Goal: Communication & Community: Answer question/provide support

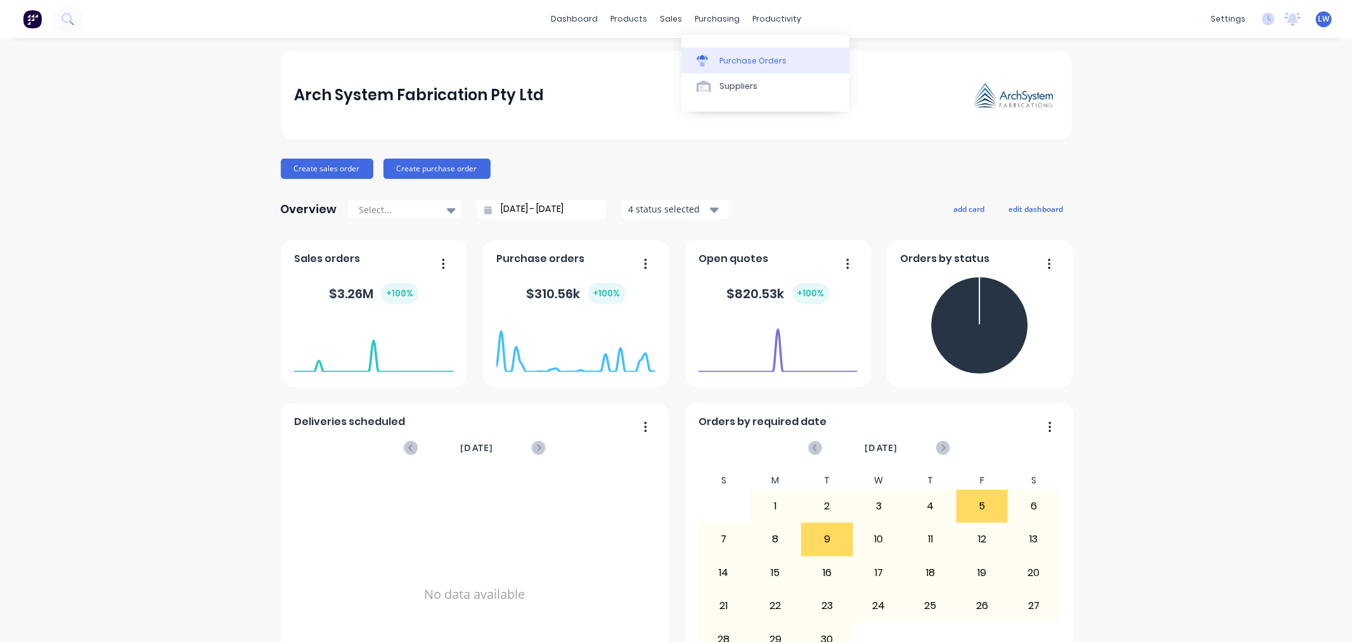
click at [720, 58] on div "Purchase Orders" at bounding box center [753, 60] width 67 height 11
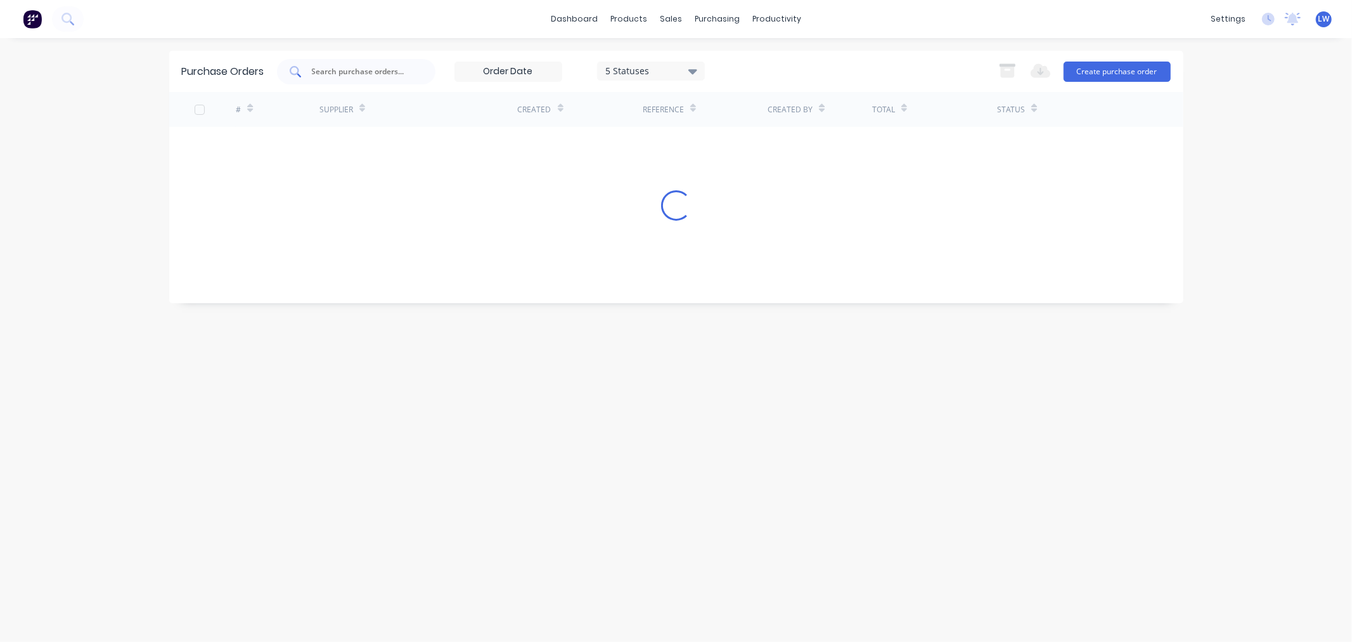
click at [360, 65] on input "text" at bounding box center [363, 71] width 105 height 13
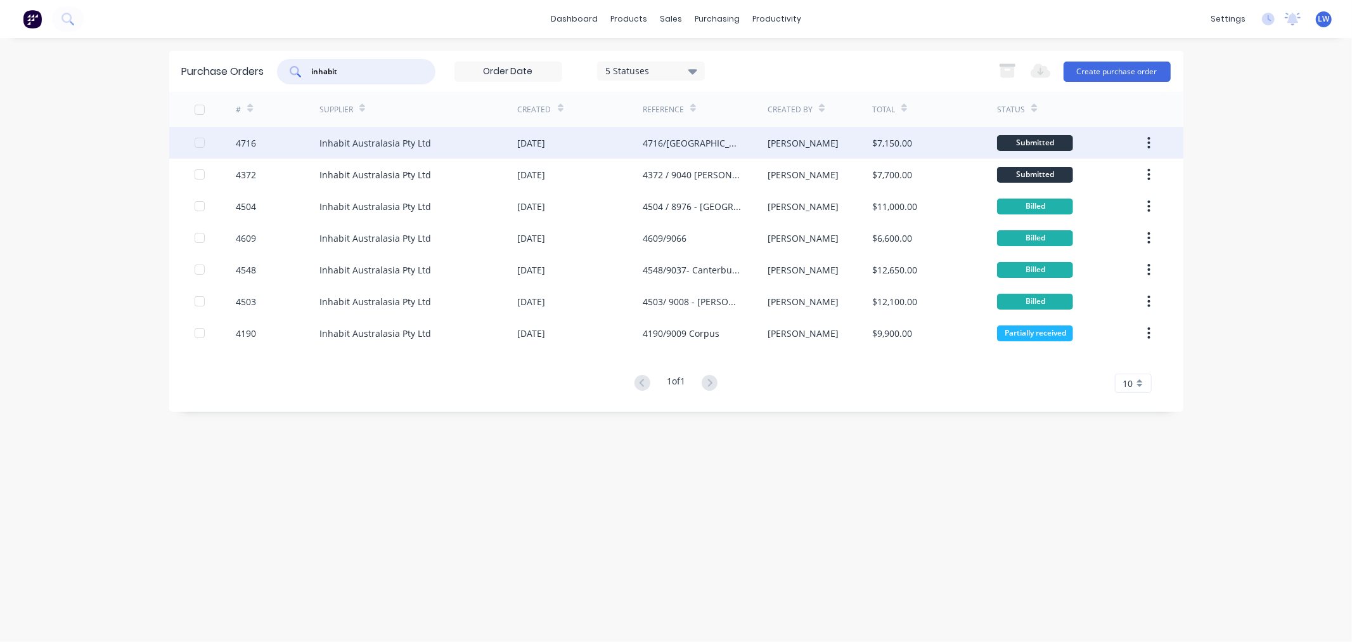
type input "inhabit"
click at [1004, 141] on div "Submitted" at bounding box center [1035, 143] width 76 height 16
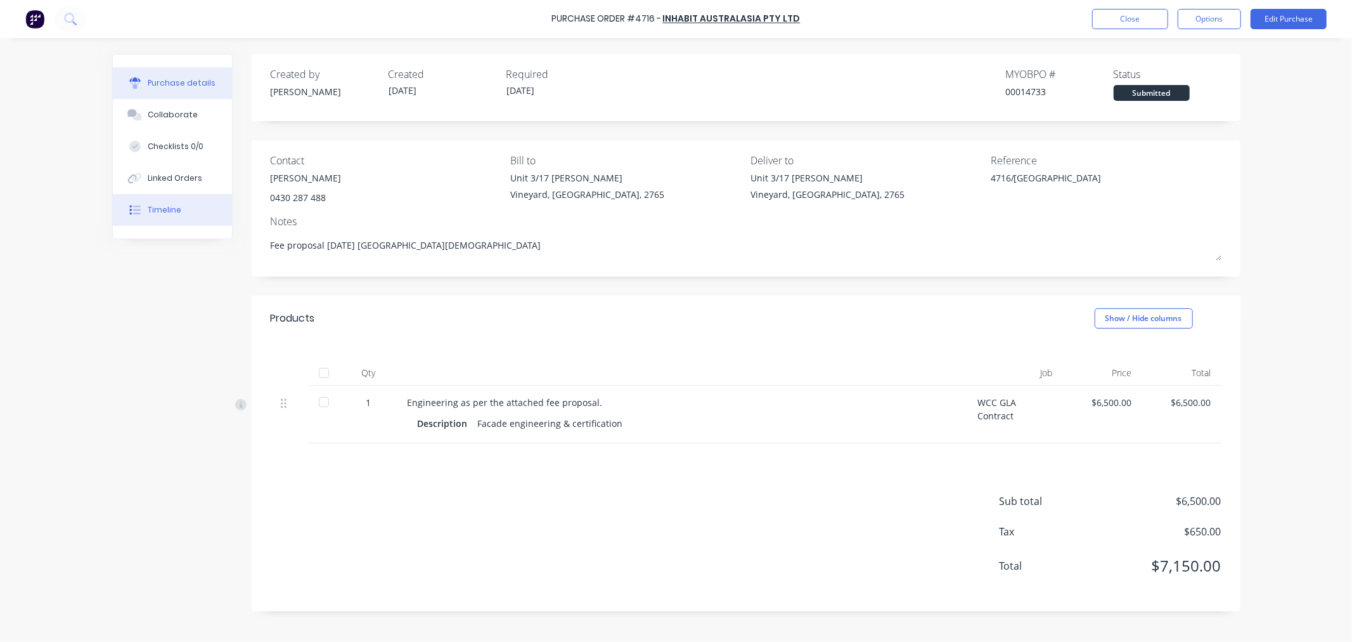
click at [150, 211] on div "Timeline" at bounding box center [165, 209] width 34 height 11
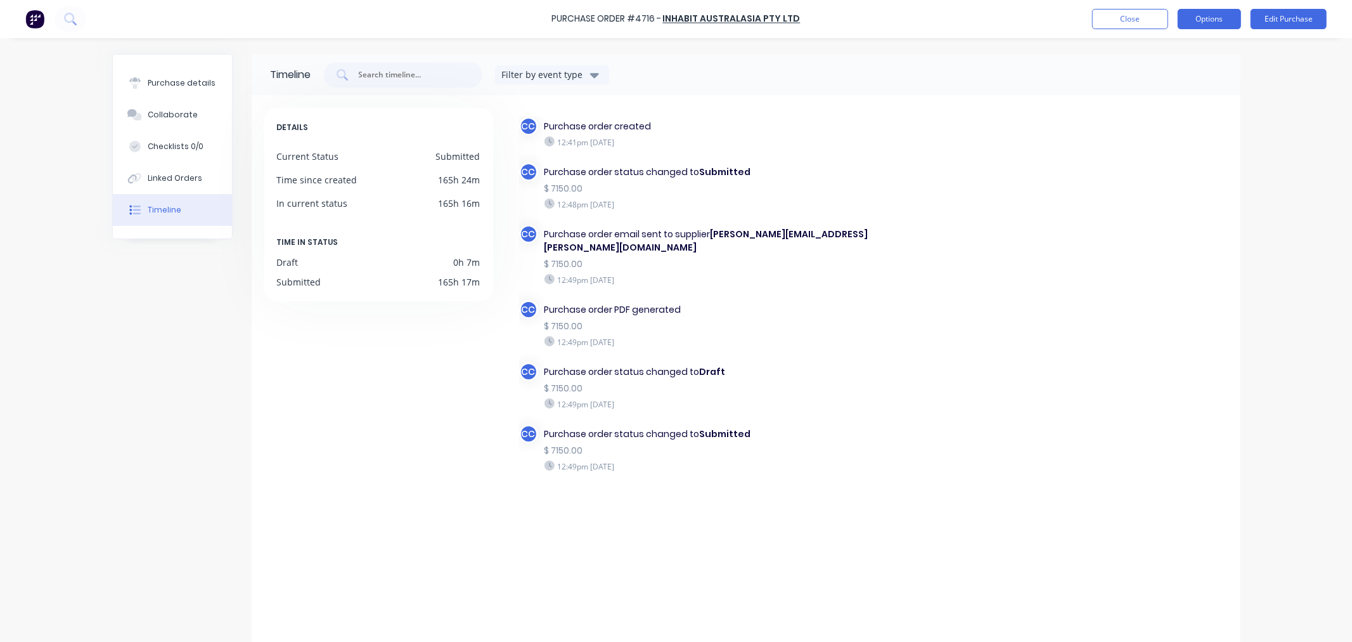
click at [1215, 16] on button "Options" at bounding box center [1209, 19] width 63 height 20
click at [1169, 48] on div "Print / Email" at bounding box center [1181, 51] width 98 height 18
click at [1154, 70] on div "With pricing" at bounding box center [1181, 77] width 98 height 18
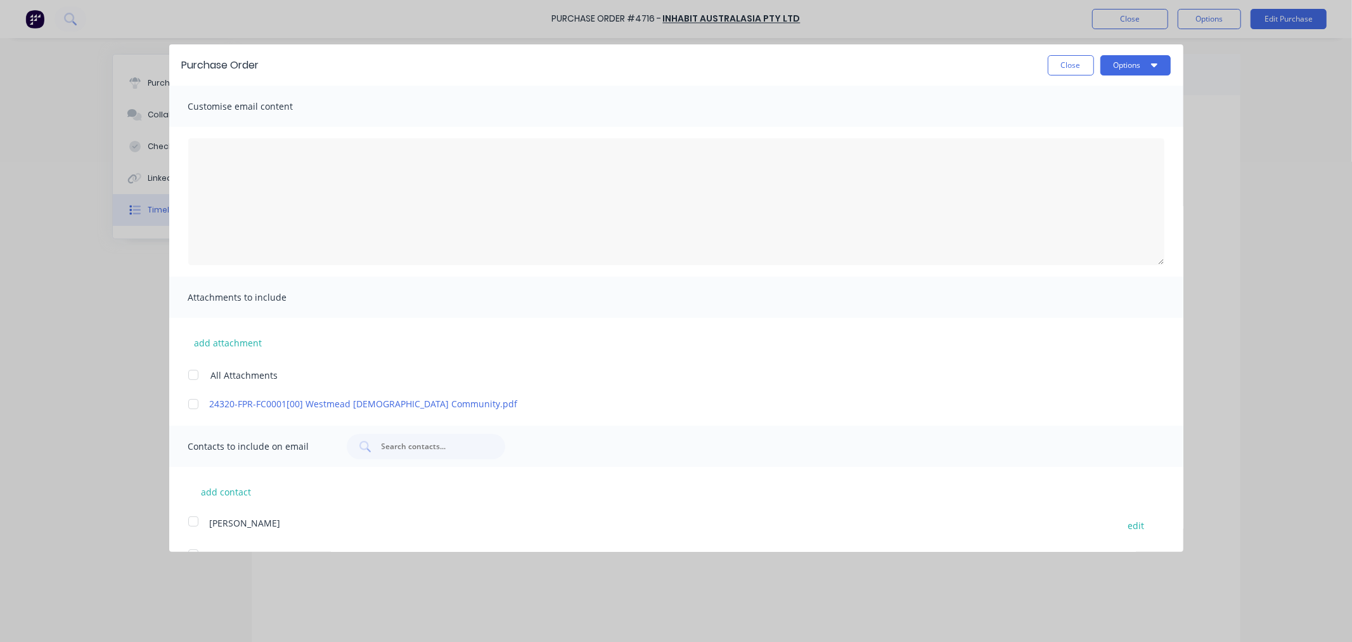
click at [195, 403] on div at bounding box center [193, 403] width 25 height 25
click at [242, 131] on div at bounding box center [676, 202] width 1014 height 150
click at [226, 113] on span "Customise email content" at bounding box center [257, 107] width 139 height 18
click at [231, 107] on span "Customise email content" at bounding box center [257, 107] width 139 height 18
drag, startPoint x: 318, startPoint y: 105, endPoint x: 235, endPoint y: 102, distance: 83.1
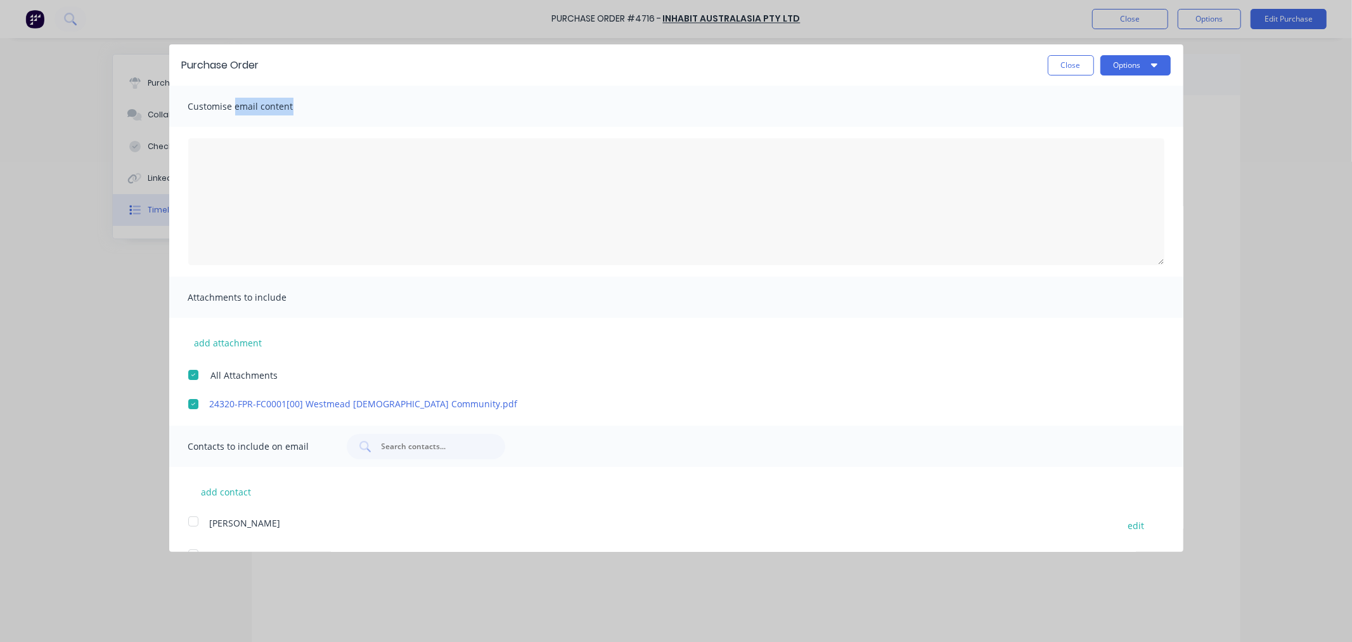
click at [235, 102] on span "Customise email content" at bounding box center [257, 107] width 139 height 18
click at [255, 111] on span "Customise email content" at bounding box center [257, 107] width 139 height 18
drag, startPoint x: 181, startPoint y: 105, endPoint x: 218, endPoint y: 126, distance: 42.9
click at [181, 105] on div "Customise email content" at bounding box center [676, 106] width 1014 height 41
click at [219, 129] on div at bounding box center [676, 202] width 1014 height 150
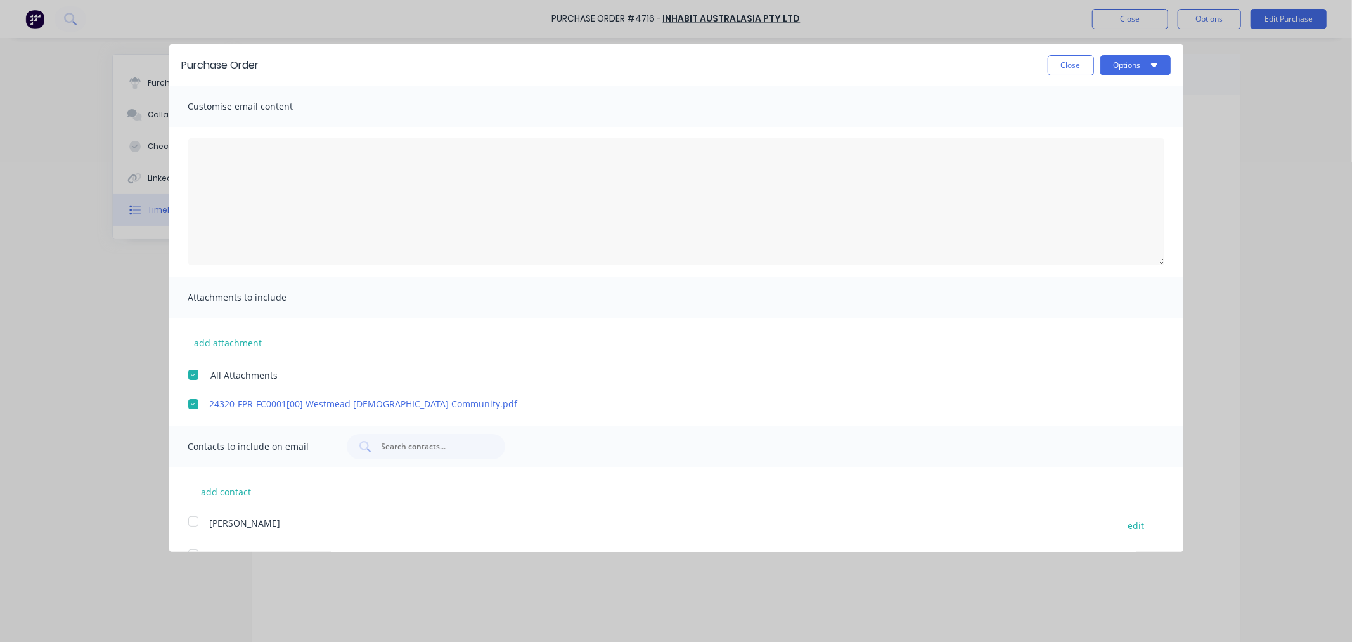
click at [290, 105] on span "Customise email content" at bounding box center [257, 107] width 139 height 18
drag, startPoint x: 301, startPoint y: 105, endPoint x: 178, endPoint y: 108, distance: 123.7
click at [178, 108] on div "Customise email content" at bounding box center [676, 106] width 1014 height 41
drag, startPoint x: 214, startPoint y: 148, endPoint x: 217, endPoint y: 156, distance: 8.2
click at [216, 157] on textarea at bounding box center [676, 201] width 976 height 127
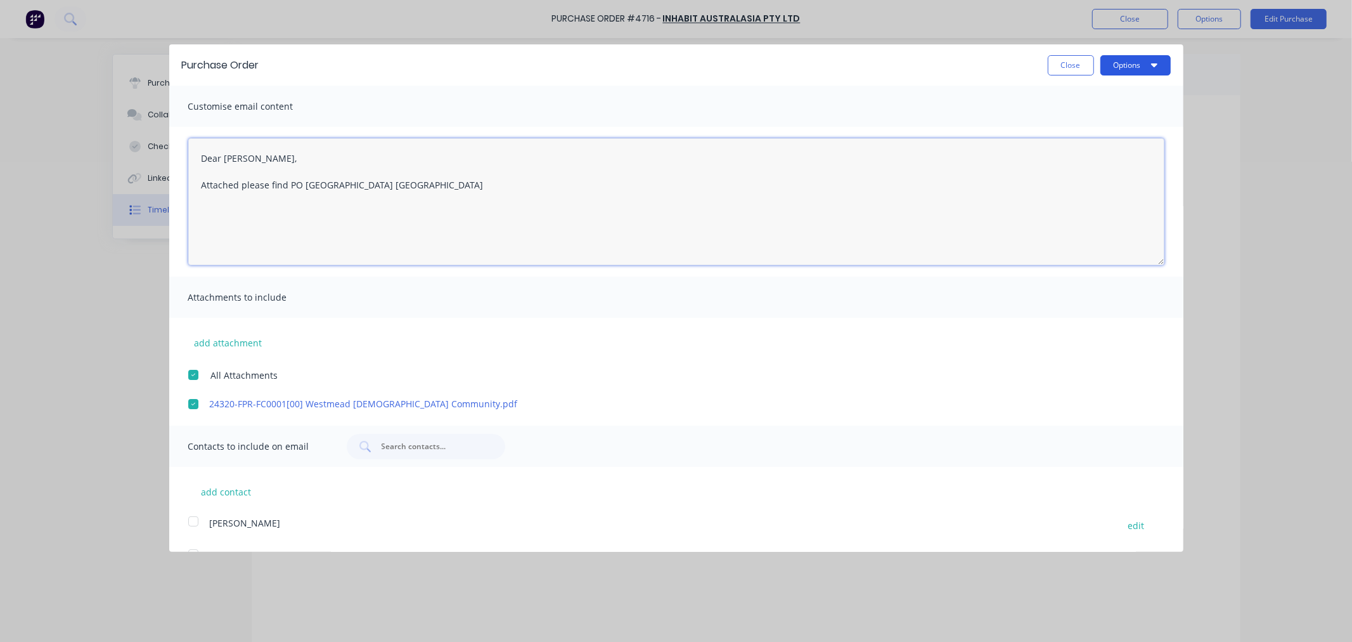
type textarea "Dear [PERSON_NAME], Attached please find PO [GEOGRAPHIC_DATA] [GEOGRAPHIC_DATA]"
click at [1151, 60] on icon "button" at bounding box center [1154, 65] width 6 height 10
click at [1068, 122] on div "Email" at bounding box center [1111, 122] width 98 height 18
click at [1062, 122] on div "Email" at bounding box center [1111, 122] width 98 height 18
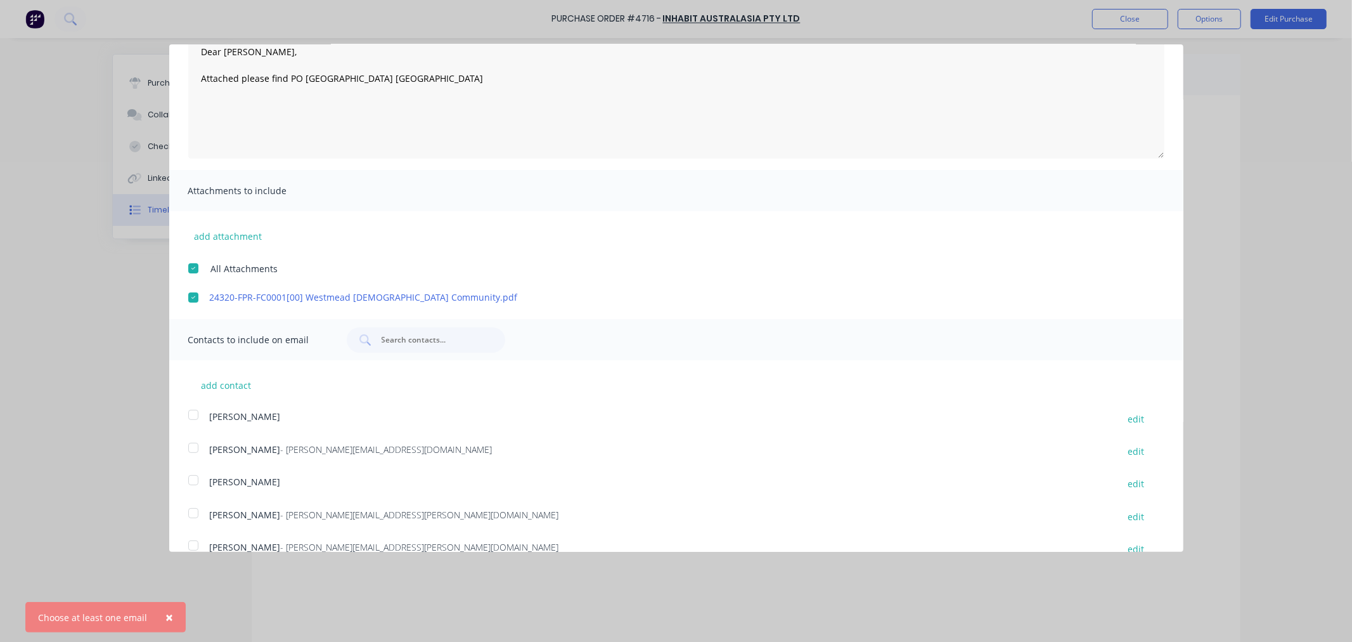
scroll to position [127, 0]
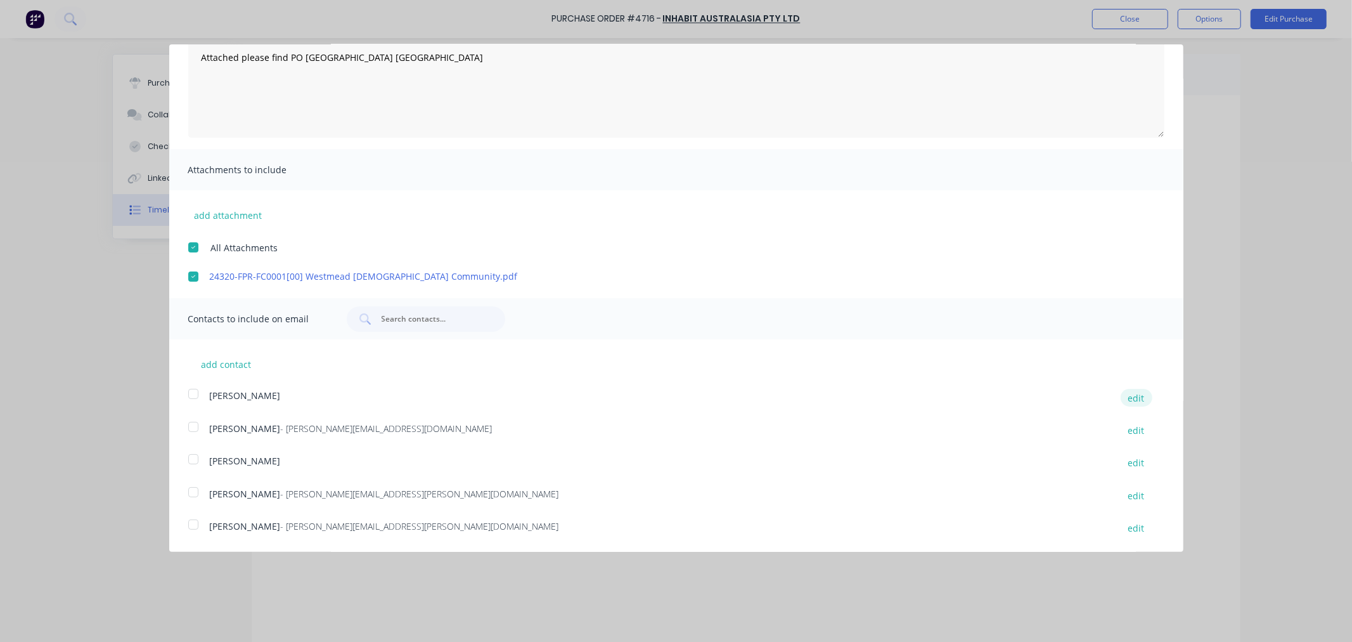
click at [1130, 397] on button "edit" at bounding box center [1137, 397] width 32 height 17
select select "AU"
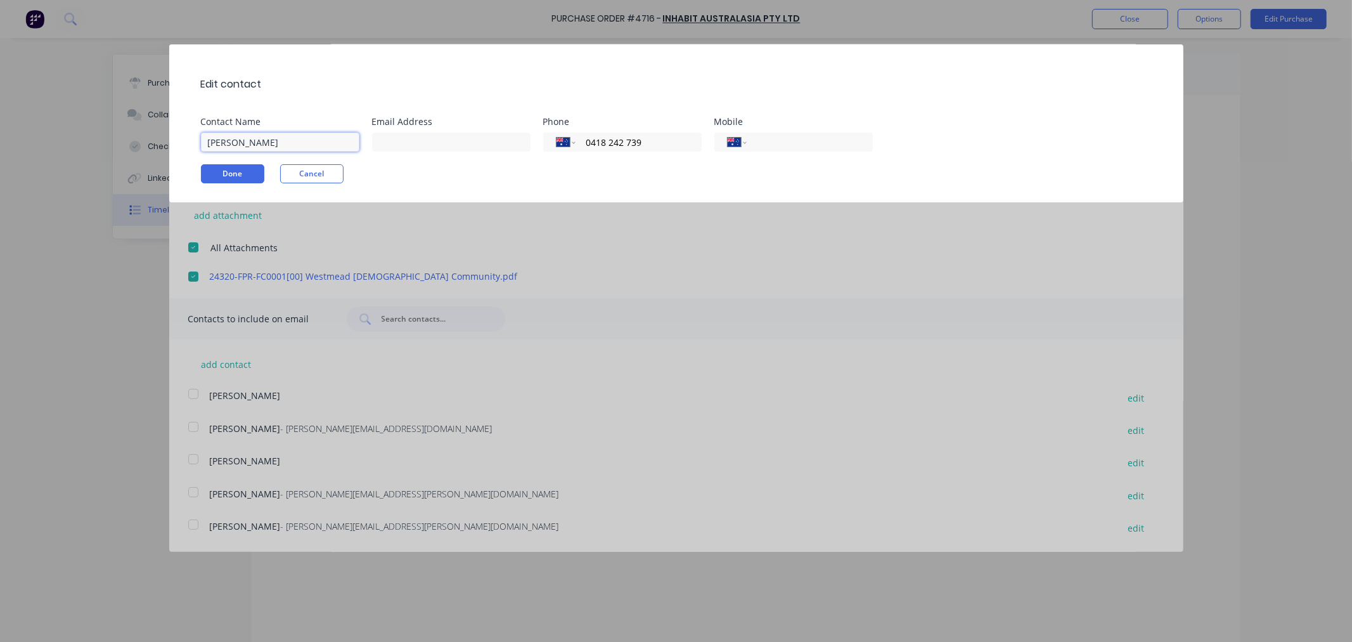
drag, startPoint x: 281, startPoint y: 144, endPoint x: 158, endPoint y: 145, distance: 123.0
click at [158, 145] on div "Edit contact Contact Name [PERSON_NAME] Email Address Phone International [GEOG…" at bounding box center [676, 321] width 1352 height 642
type input "[PERSON_NAME]"
drag, startPoint x: 649, startPoint y: 138, endPoint x: 569, endPoint y: 142, distance: 80.6
click at [569, 142] on div "International [GEOGRAPHIC_DATA] [GEOGRAPHIC_DATA] [GEOGRAPHIC_DATA] [GEOGRAPHIC…" at bounding box center [622, 142] width 158 height 19
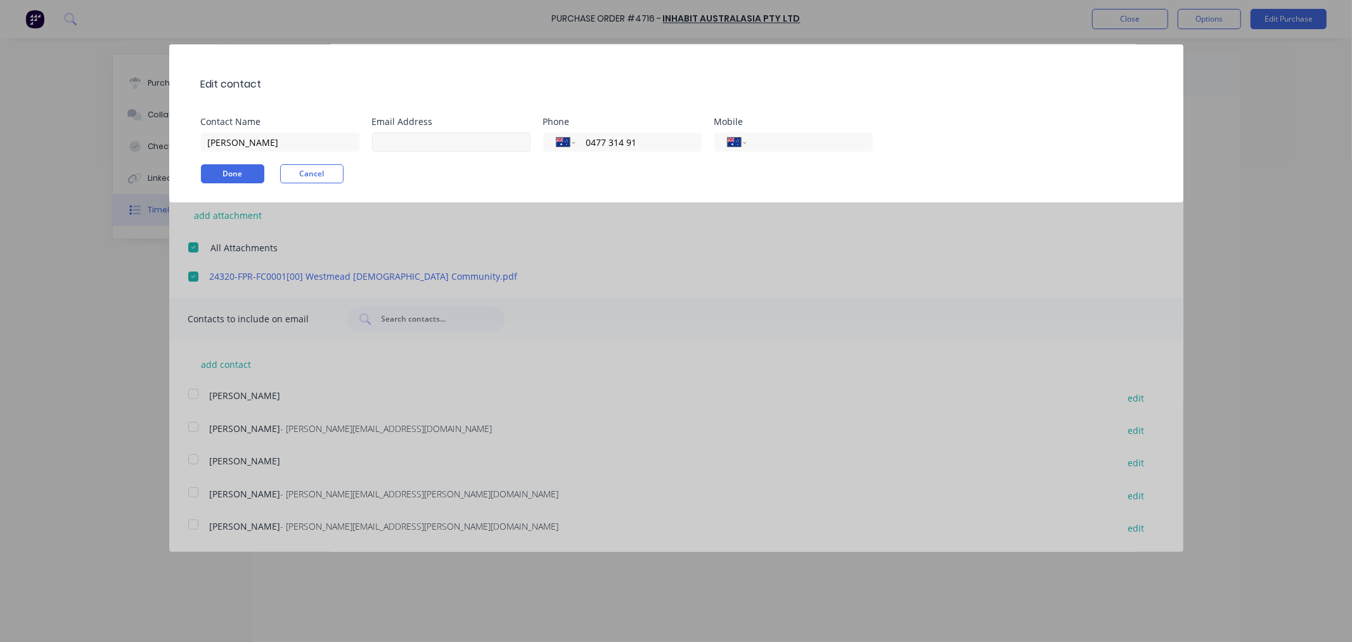
type input "0477 314 91"
click at [373, 136] on input at bounding box center [451, 142] width 158 height 19
type input "[PERSON_NAME][EMAIL_ADDRESS][PERSON_NAME][DOMAIN_NAME]"
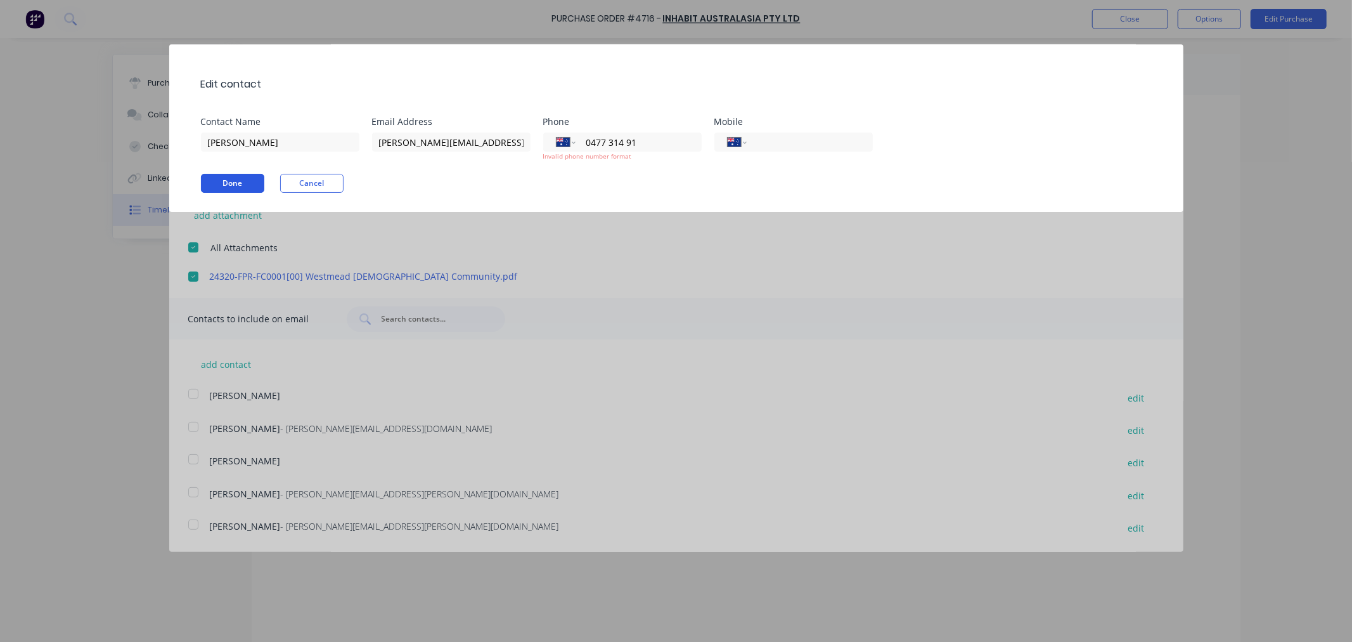
click at [221, 167] on div "Edit contact Contact Name [PERSON_NAME] Email Address [PERSON_NAME][EMAIL_ADDRE…" at bounding box center [676, 127] width 1014 height 167
click at [223, 183] on button "Done" at bounding box center [232, 183] width 63 height 19
drag, startPoint x: 233, startPoint y: 181, endPoint x: 242, endPoint y: 181, distance: 8.3
click at [242, 181] on button "Done" at bounding box center [232, 183] width 63 height 19
drag, startPoint x: 576, startPoint y: 141, endPoint x: 666, endPoint y: 147, distance: 90.2
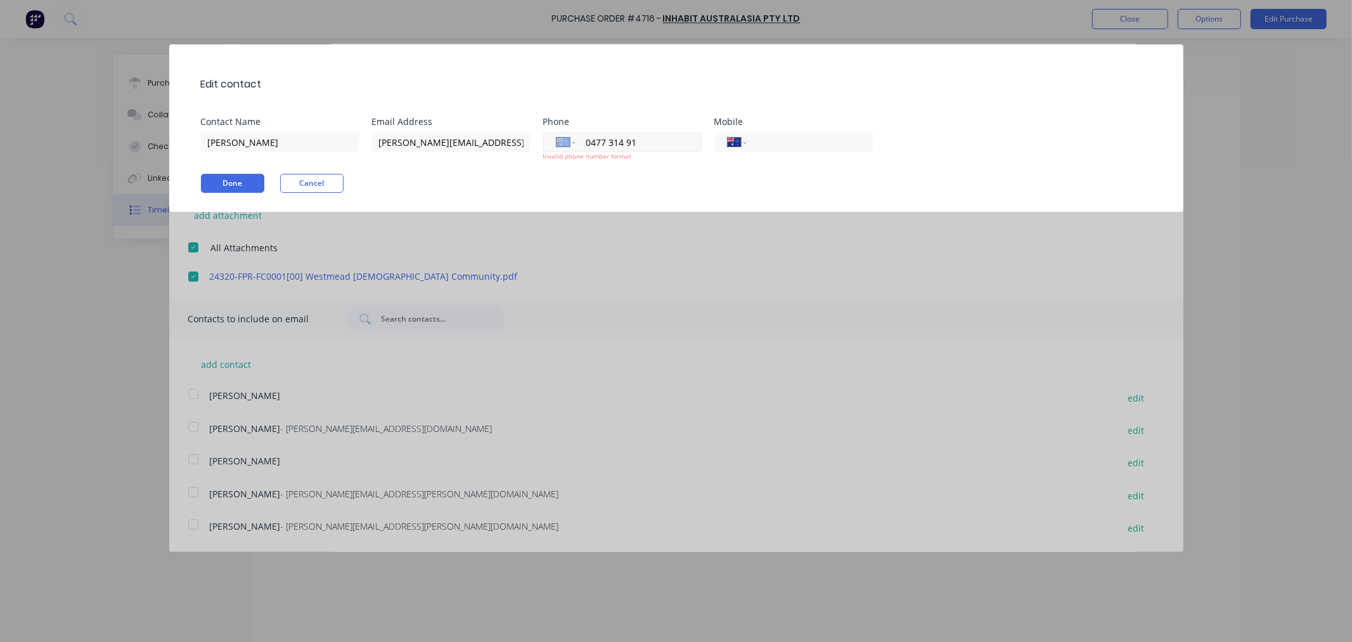
click at [666, 147] on div "International [GEOGRAPHIC_DATA] [GEOGRAPHIC_DATA] [GEOGRAPHIC_DATA] [GEOGRAPHIC…" at bounding box center [622, 142] width 158 height 19
drag, startPoint x: 585, startPoint y: 142, endPoint x: 657, endPoint y: 147, distance: 72.5
click at [657, 147] on input "0477 314 91" at bounding box center [636, 142] width 103 height 15
click at [763, 141] on input "tel" at bounding box center [807, 142] width 103 height 15
paste input "0477 314 91"
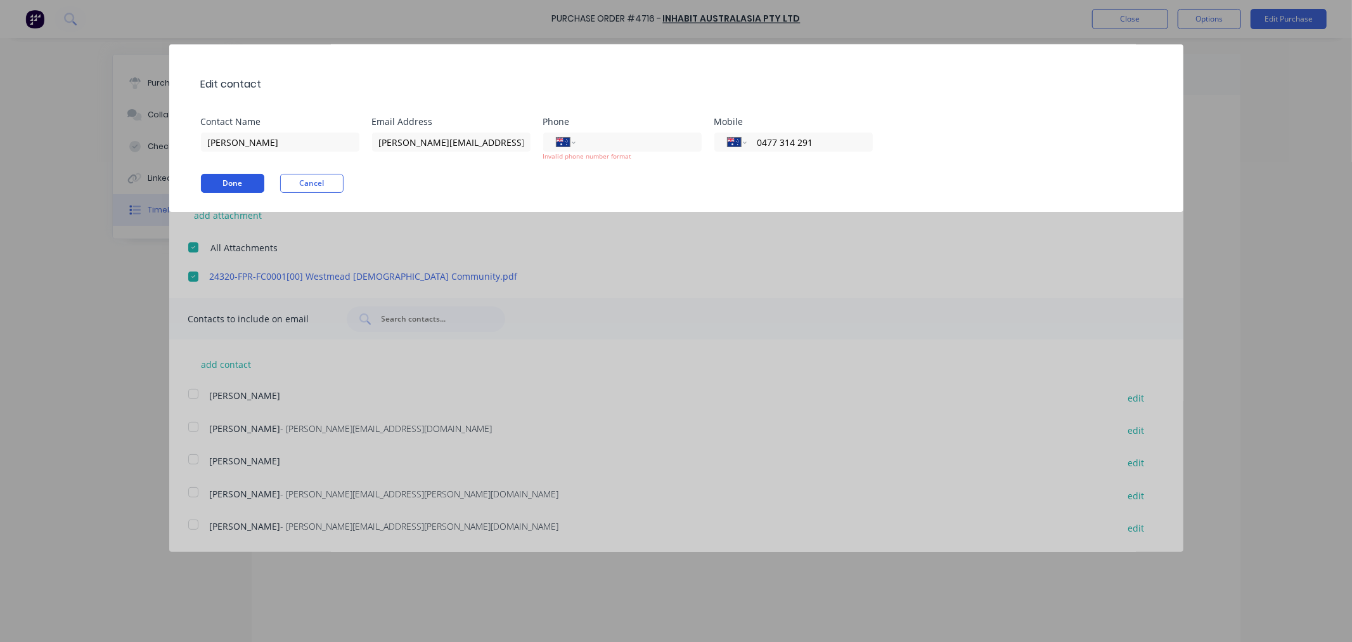
type input "0477 314 291"
click at [235, 183] on button "Done" at bounding box center [232, 183] width 63 height 19
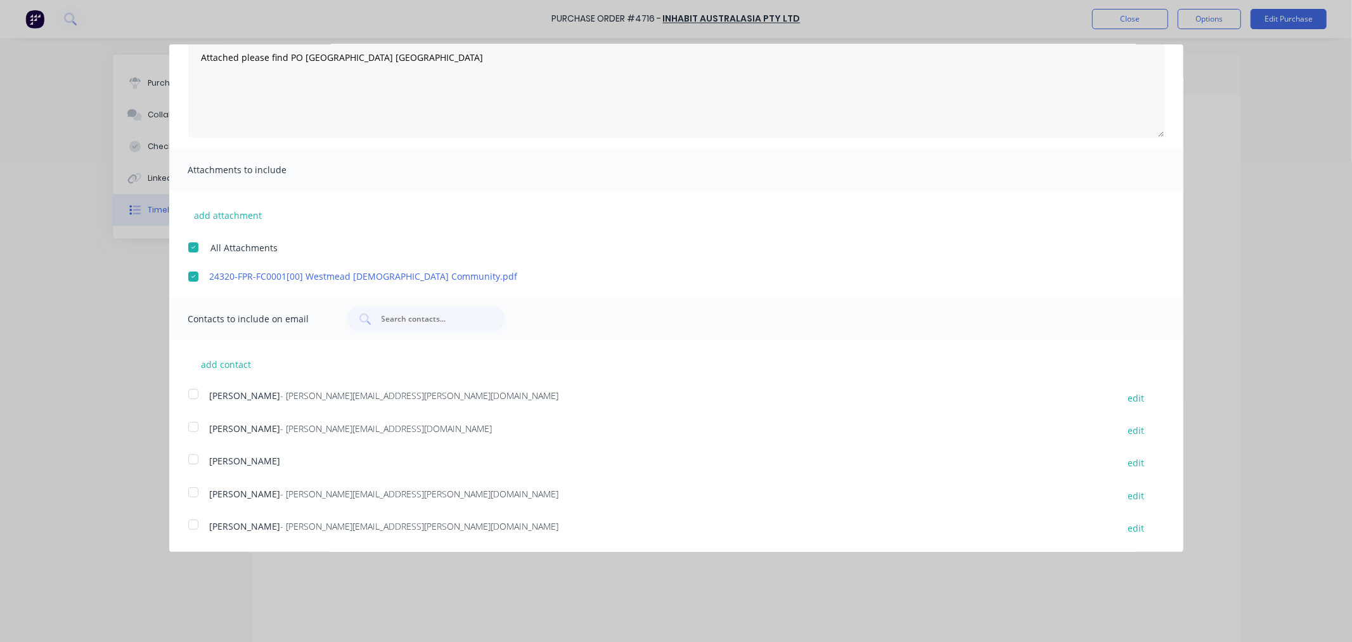
click at [193, 394] on div at bounding box center [193, 393] width 25 height 25
click at [193, 425] on div at bounding box center [193, 426] width 25 height 25
click at [194, 495] on div at bounding box center [193, 491] width 25 height 25
click at [193, 526] on div at bounding box center [193, 524] width 25 height 25
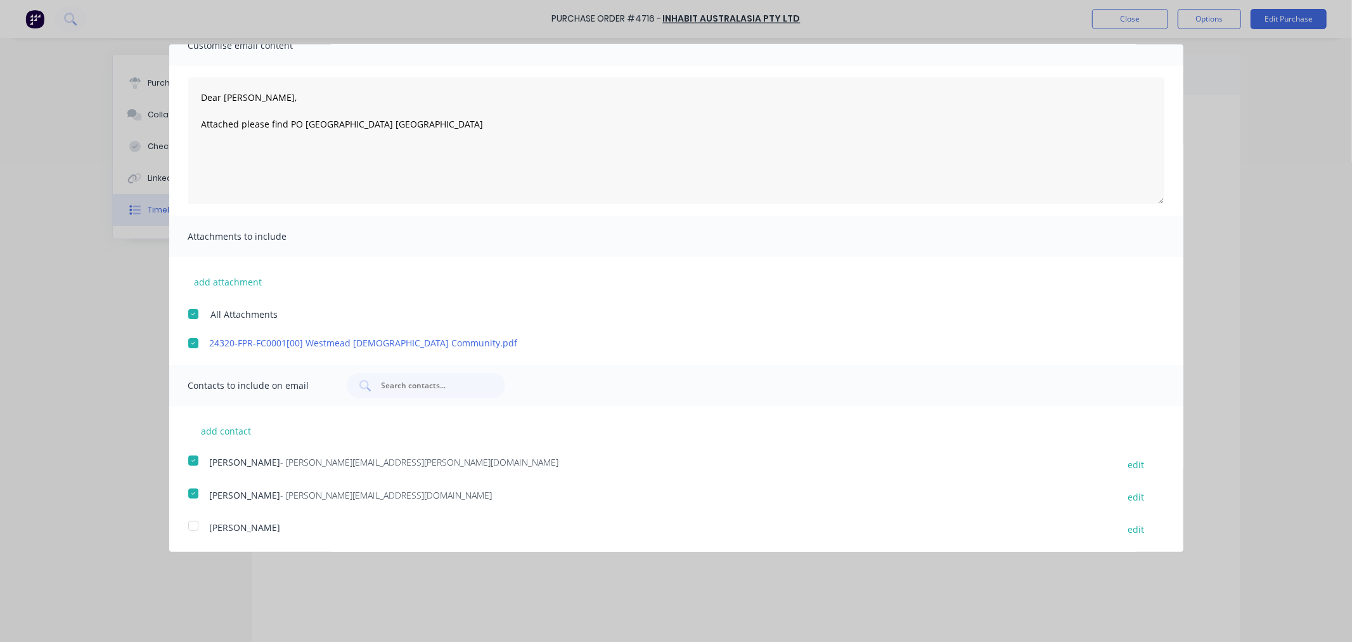
scroll to position [0, 0]
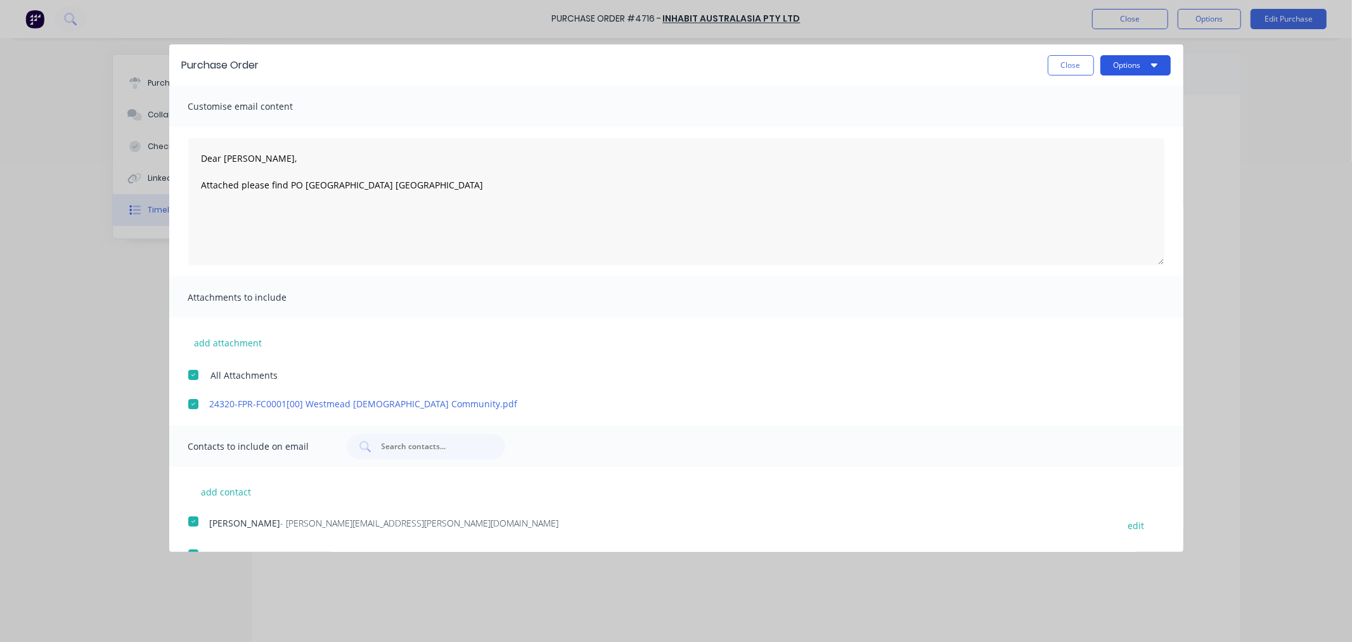
click at [1123, 73] on button "Options" at bounding box center [1136, 65] width 70 height 20
click at [1065, 121] on div "Email" at bounding box center [1111, 122] width 98 height 18
